Goal: Information Seeking & Learning: Compare options

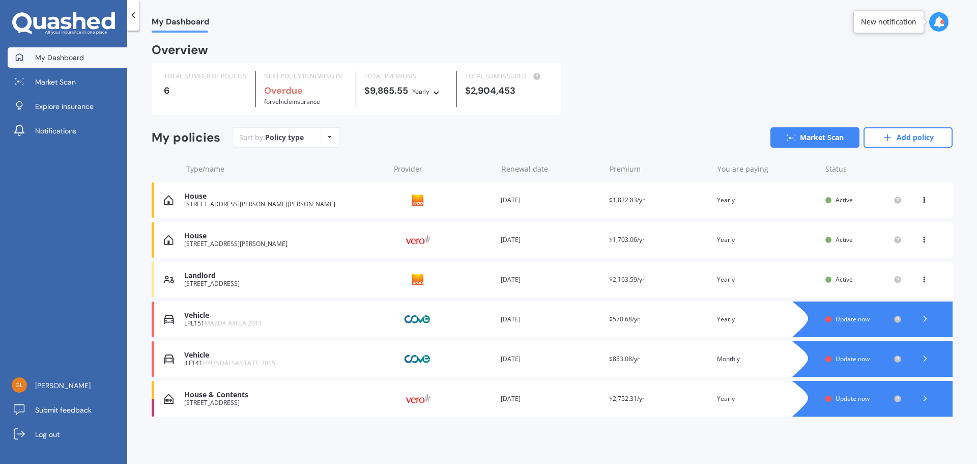
click at [234, 403] on div "[STREET_ADDRESS]" at bounding box center [284, 402] width 200 height 7
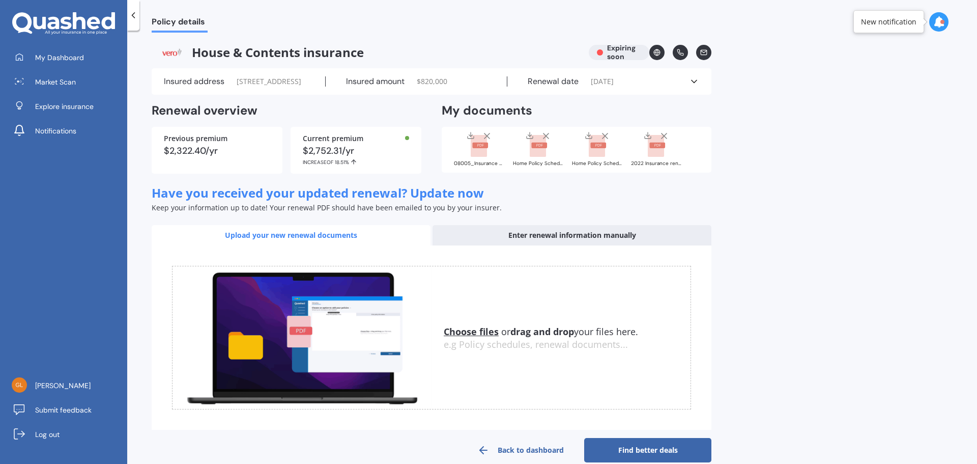
scroll to position [27, 0]
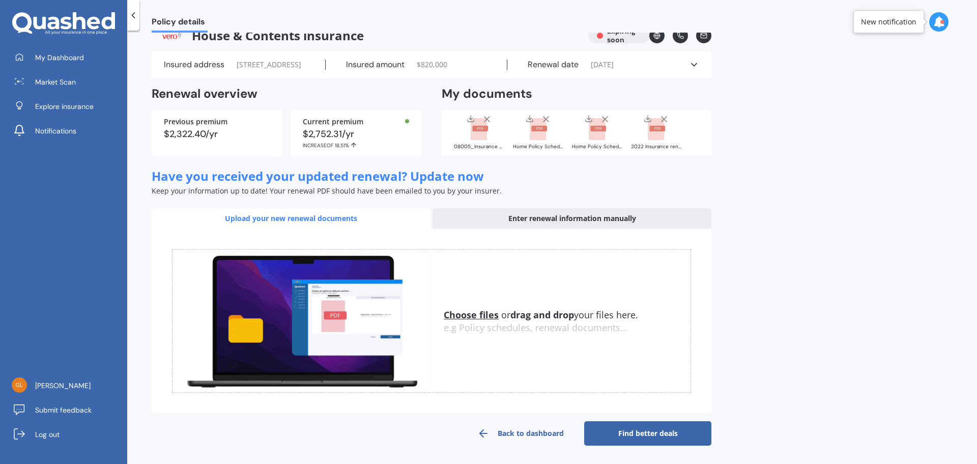
click at [640, 433] on link "Find better deals" at bounding box center [647, 433] width 127 height 24
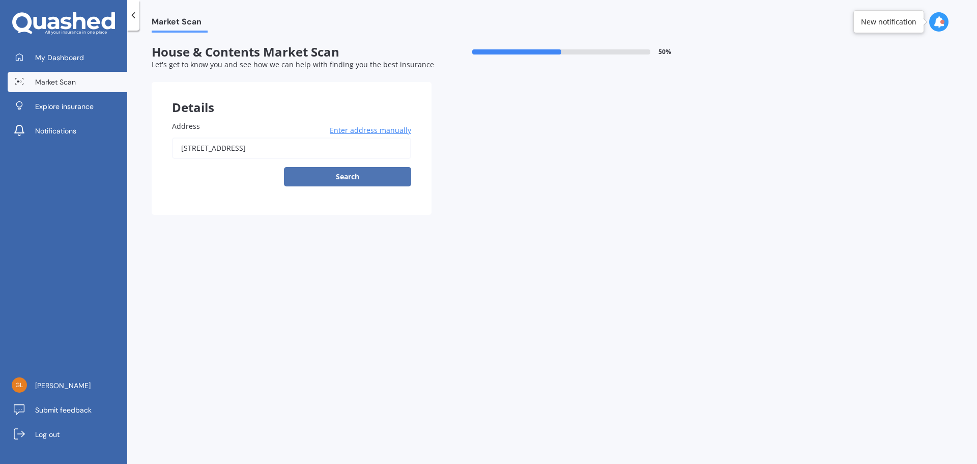
click at [358, 179] on button "Search" at bounding box center [347, 176] width 127 height 19
drag, startPoint x: 221, startPoint y: 145, endPoint x: 229, endPoint y: 148, distance: 8.5
click at [222, 145] on input "[STREET_ADDRESS]" at bounding box center [291, 147] width 239 height 21
type input "[STREET_ADDRESS]"
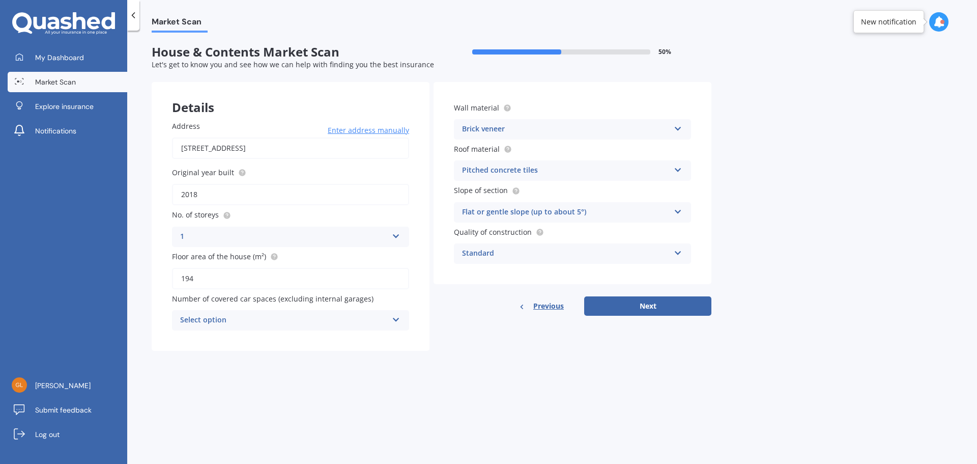
click at [394, 320] on icon at bounding box center [396, 317] width 9 height 7
click at [196, 341] on div "0" at bounding box center [291, 340] width 236 height 18
click at [642, 306] on button "Next" at bounding box center [647, 305] width 127 height 19
select select "10"
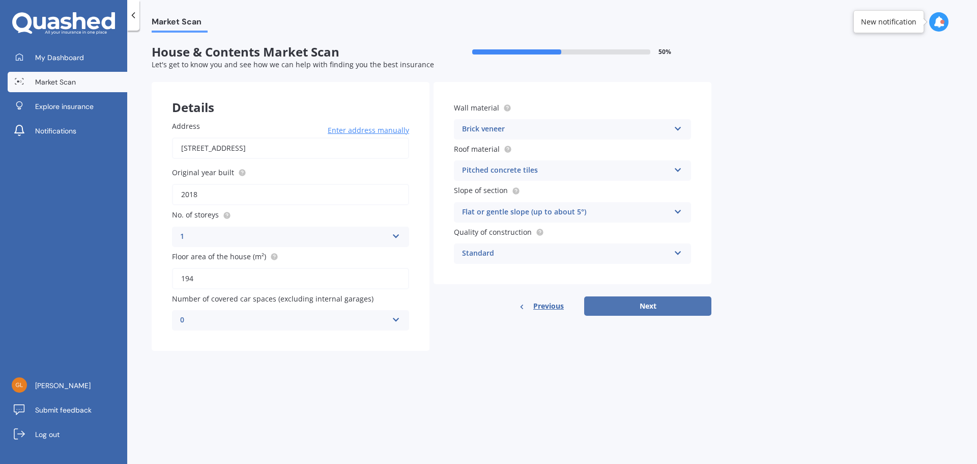
select select "1986"
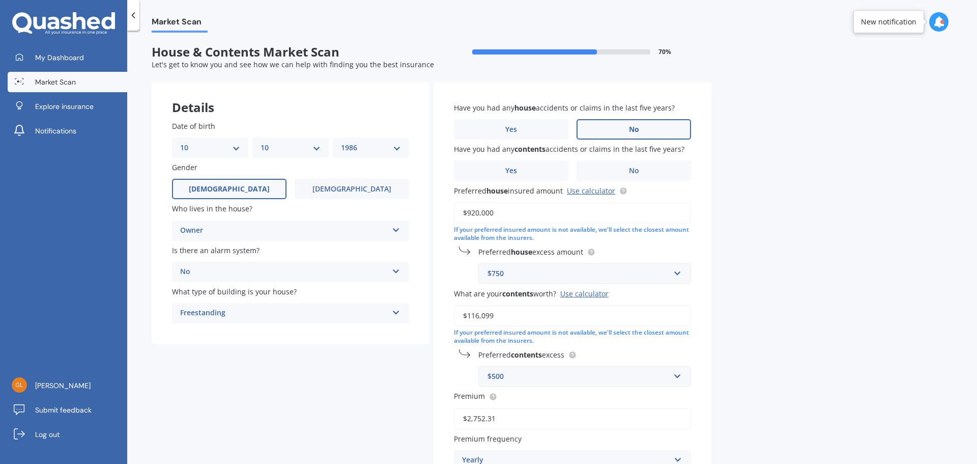
click at [649, 126] on label "No" at bounding box center [634, 129] width 115 height 20
click at [0, 0] on input "No" at bounding box center [0, 0] width 0 height 0
click at [627, 173] on label "No" at bounding box center [634, 170] width 115 height 20
click at [0, 0] on input "No" at bounding box center [0, 0] width 0 height 0
click at [587, 192] on link "Use calculator" at bounding box center [591, 191] width 48 height 10
